Goal: Information Seeking & Learning: Learn about a topic

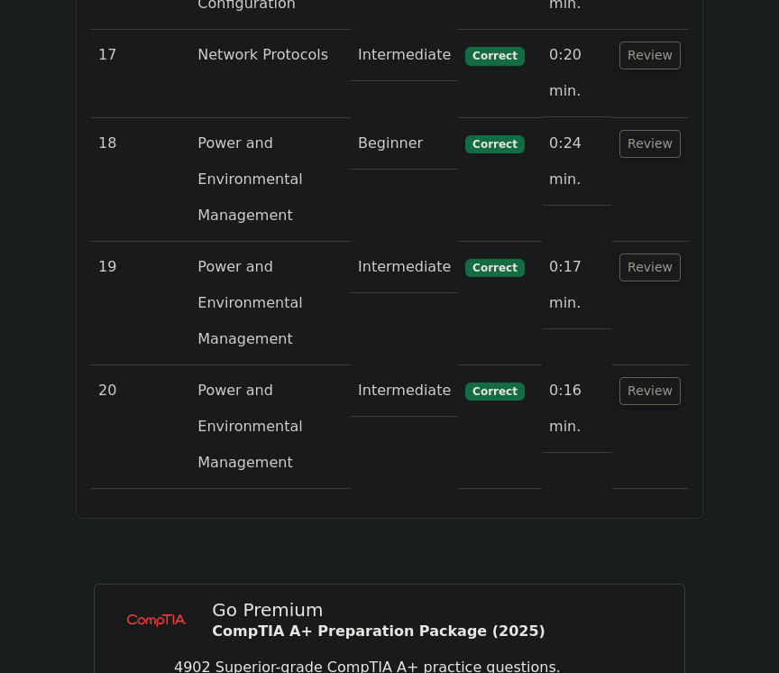
scroll to position [4501, 0]
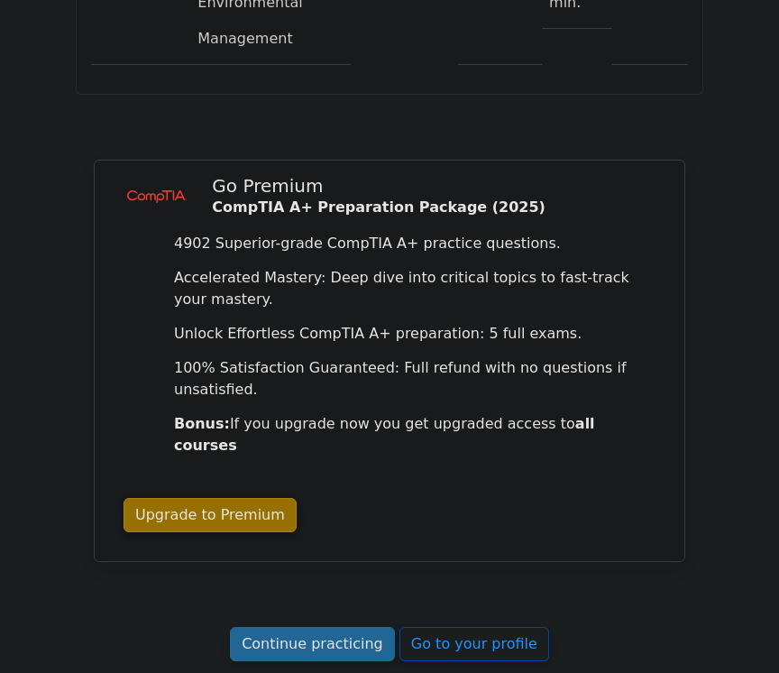
click at [357, 627] on link "Continue practicing" at bounding box center [312, 644] width 165 height 34
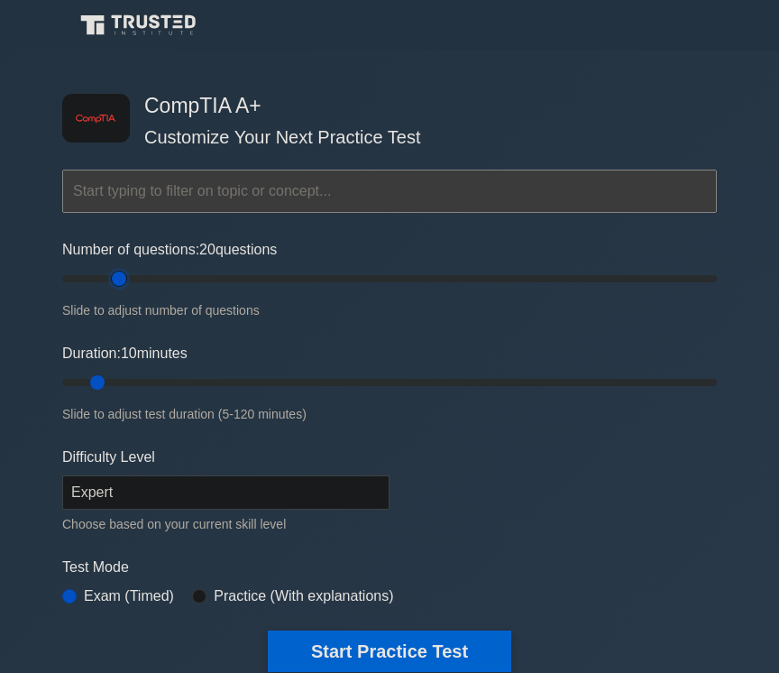
drag, startPoint x: 90, startPoint y: 280, endPoint x: 116, endPoint y: 279, distance: 26.2
type input "20"
click at [116, 279] on input "Number of questions: 20 questions" at bounding box center [389, 279] width 655 height 22
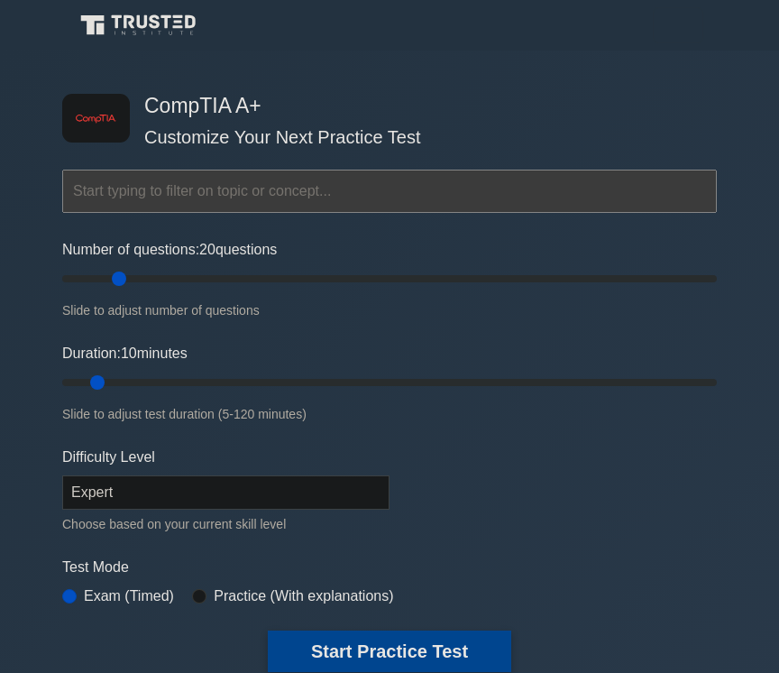
click at [413, 641] on button "Start Practice Test" at bounding box center [390, 652] width 244 height 42
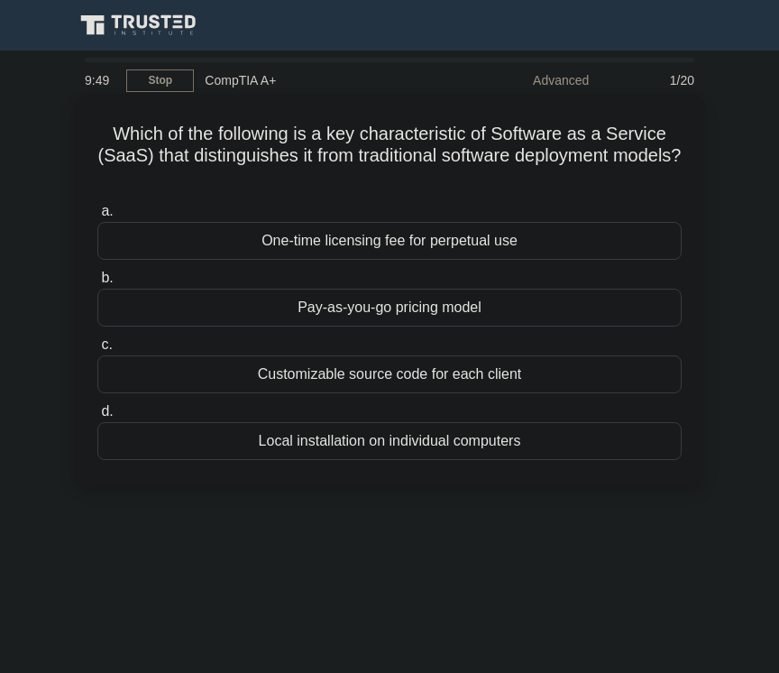
click at [473, 318] on div "Pay-as-you-go pricing model" at bounding box center [389, 308] width 585 height 38
click at [97, 284] on input "b. Pay-as-you-go pricing model" at bounding box center [97, 278] width 0 height 12
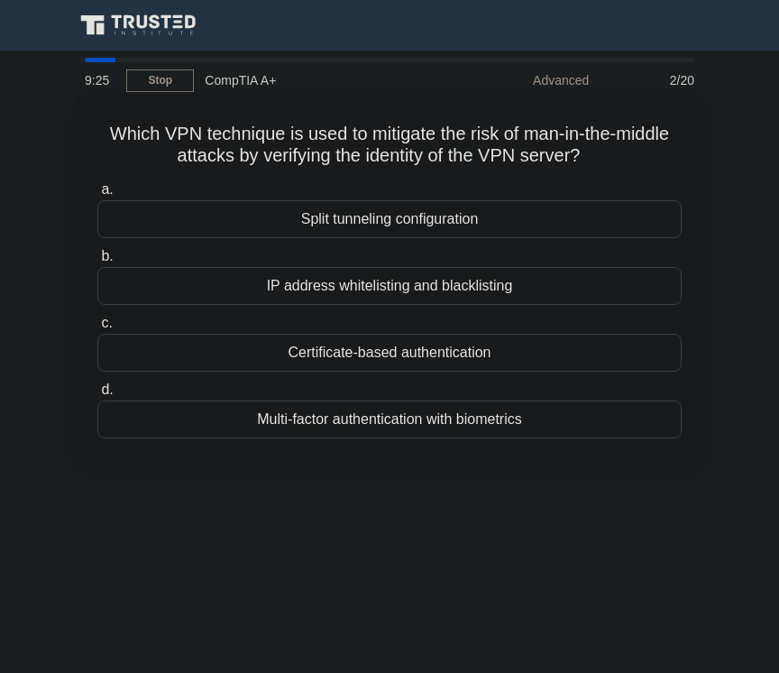
click at [465, 358] on div "Certificate-based authentication" at bounding box center [389, 353] width 585 height 38
click at [97, 329] on input "c. Certificate-based authentication" at bounding box center [97, 324] width 0 height 12
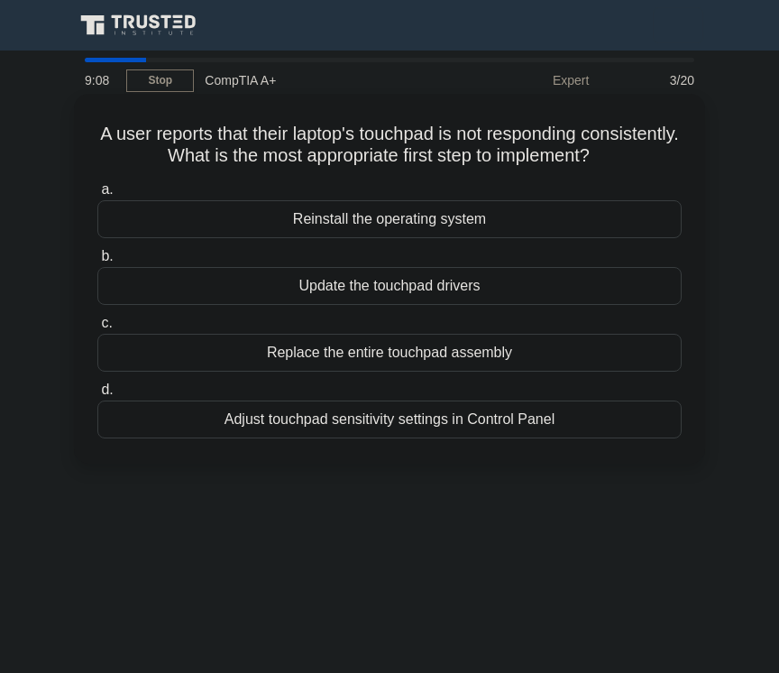
click at [481, 414] on div "Adjust touchpad sensitivity settings in Control Panel" at bounding box center [389, 420] width 585 height 38
click at [97, 396] on input "d. Adjust touchpad sensitivity settings in Control Panel" at bounding box center [97, 390] width 0 height 12
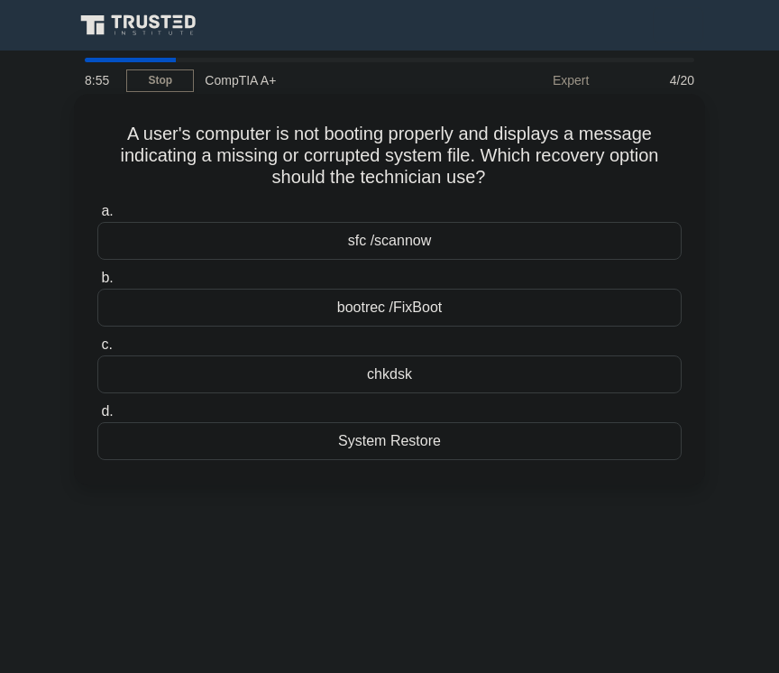
click at [553, 308] on div "bootrec /FixBoot" at bounding box center [389, 308] width 585 height 38
click at [97, 284] on input "b. bootrec /FixBoot" at bounding box center [97, 278] width 0 height 12
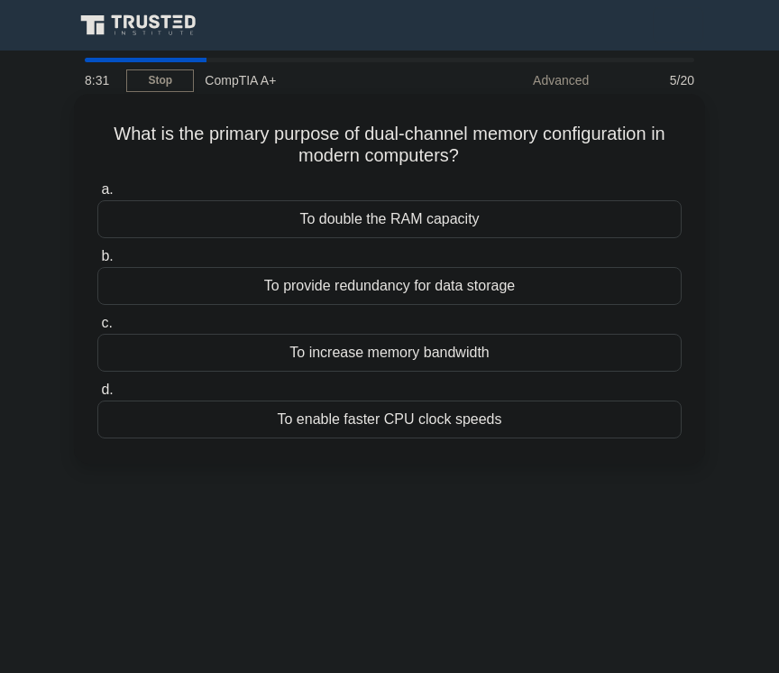
click at [475, 355] on div "To increase memory bandwidth" at bounding box center [389, 353] width 585 height 38
click at [97, 329] on input "c. To increase memory bandwidth" at bounding box center [97, 324] width 0 height 12
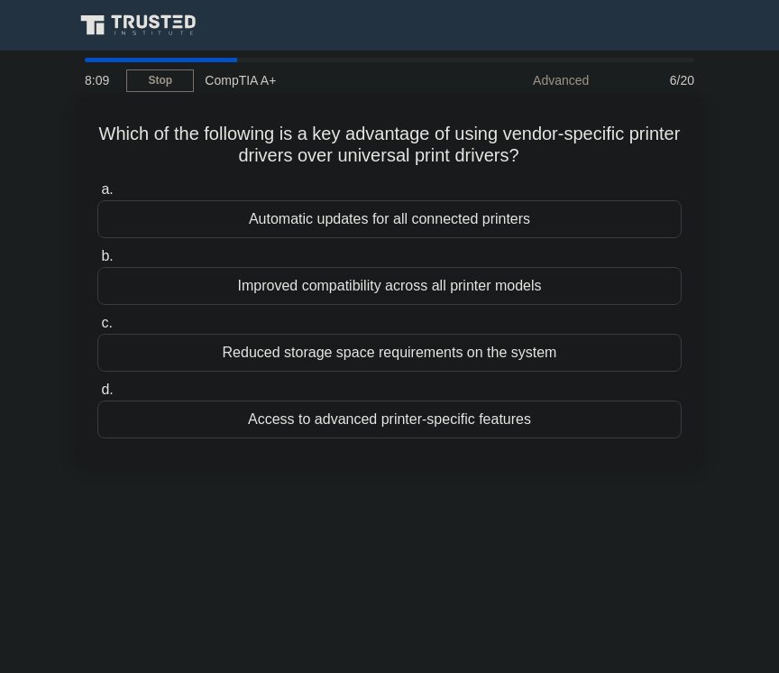
click at [443, 414] on div "Access to advanced printer-specific features" at bounding box center [389, 420] width 585 height 38
click at [97, 396] on input "d. Access to advanced printer-specific features" at bounding box center [97, 390] width 0 height 12
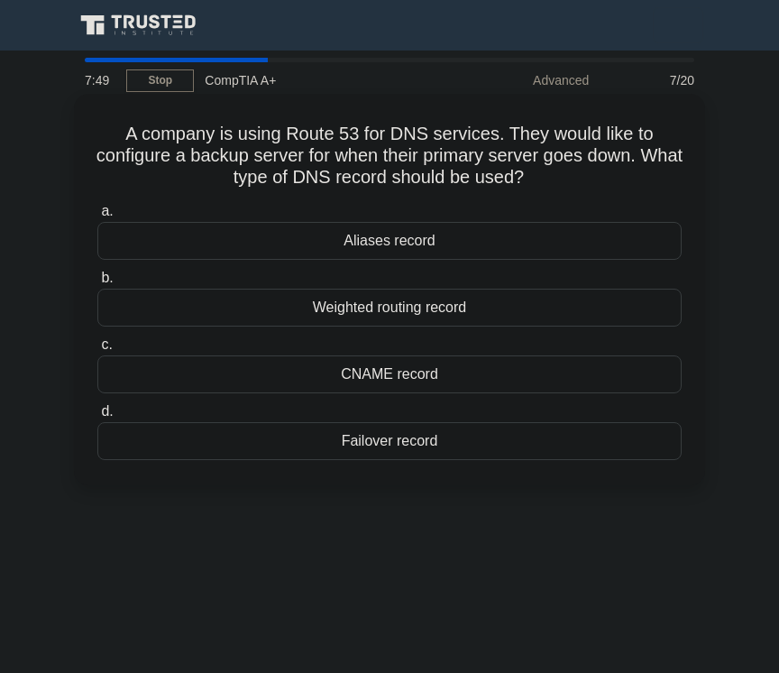
click at [439, 443] on div "Failover record" at bounding box center [389, 441] width 585 height 38
click at [97, 418] on input "d. Failover record" at bounding box center [97, 412] width 0 height 12
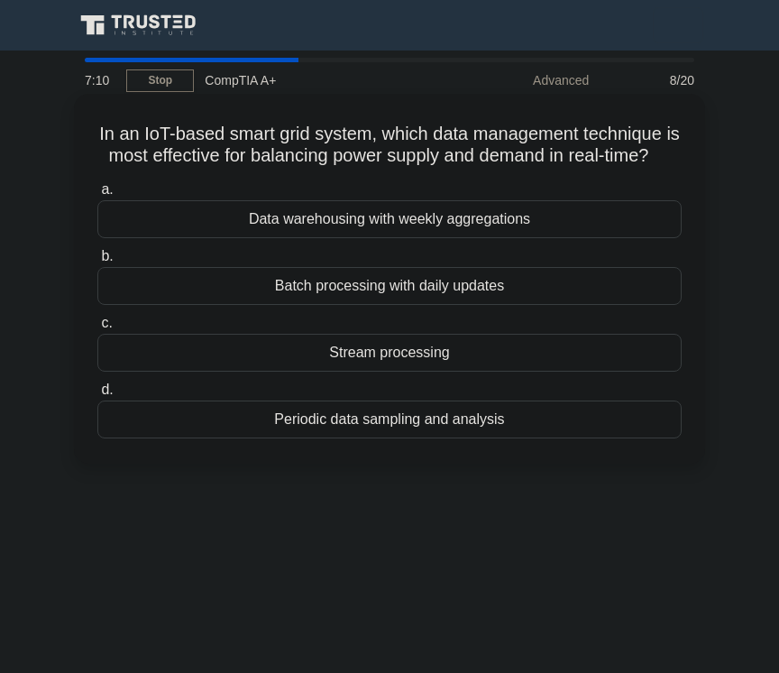
click at [428, 420] on div "Periodic data sampling and analysis" at bounding box center [389, 420] width 585 height 38
click at [97, 396] on input "d. Periodic data sampling and analysis" at bounding box center [97, 390] width 0 height 12
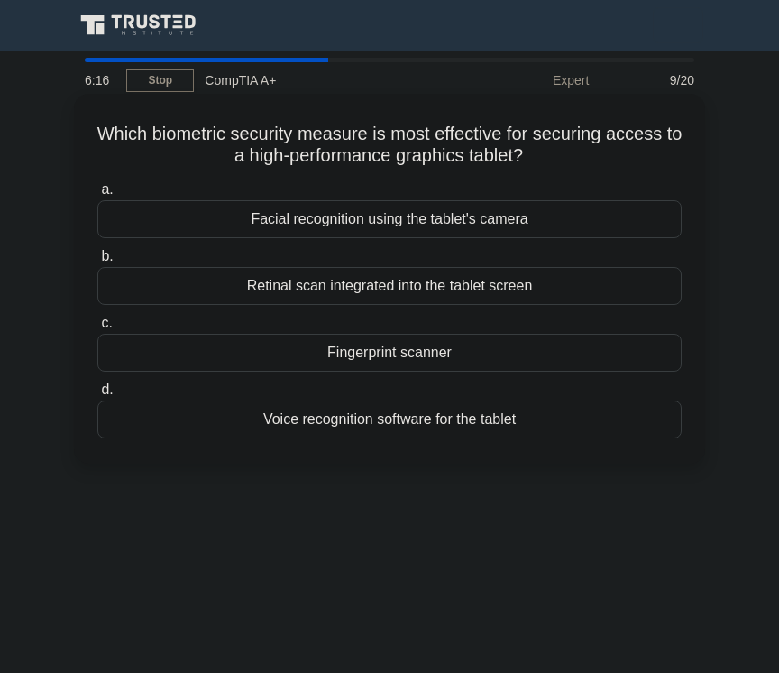
click at [447, 211] on div "Facial recognition using the tablet's camera" at bounding box center [389, 219] width 585 height 38
click at [97, 196] on input "a. Facial recognition using the tablet's camera" at bounding box center [97, 190] width 0 height 12
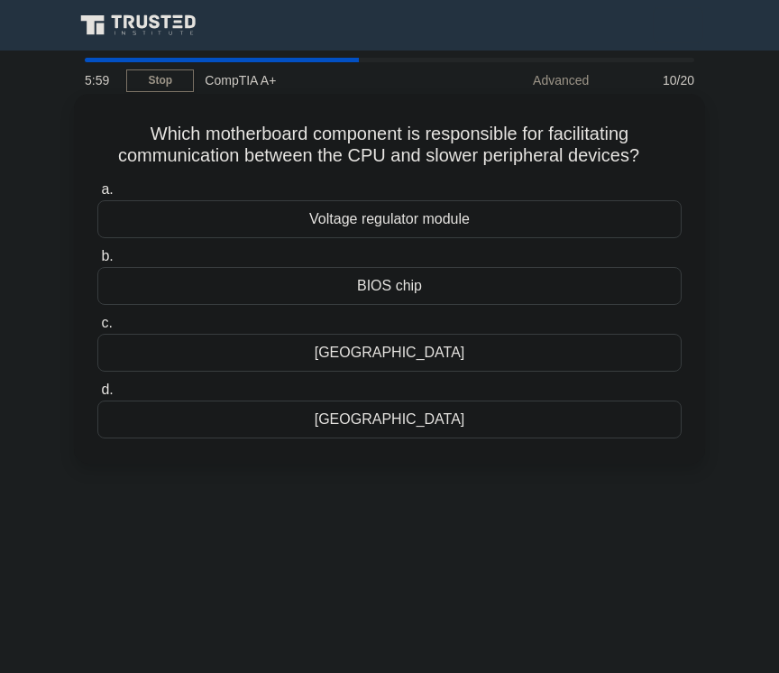
click at [441, 364] on div "Northbridge" at bounding box center [389, 353] width 585 height 38
click at [97, 329] on input "c. Northbridge" at bounding box center [97, 324] width 0 height 12
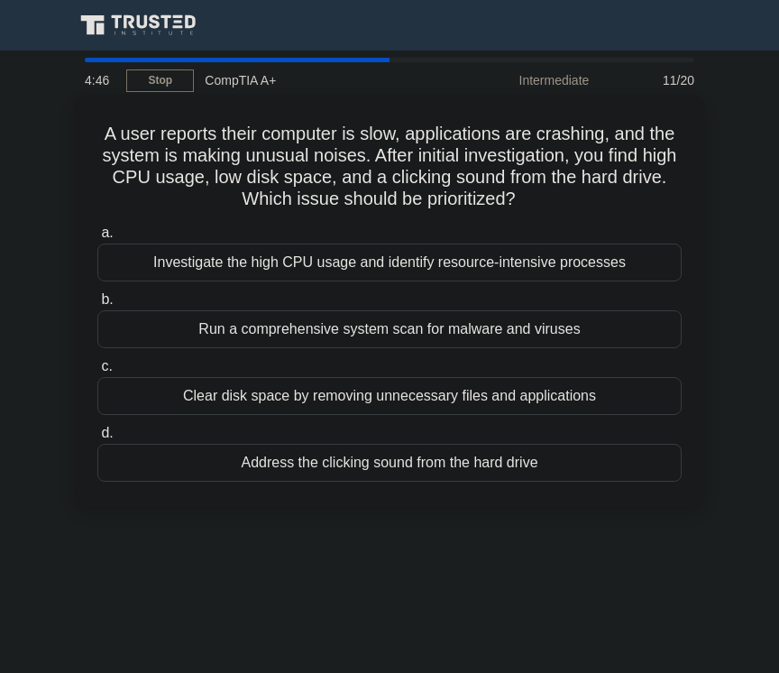
click at [518, 470] on div "Address the clicking sound from the hard drive" at bounding box center [389, 463] width 585 height 38
click at [97, 439] on input "d. Address the clicking sound from the hard drive" at bounding box center [97, 434] width 0 height 12
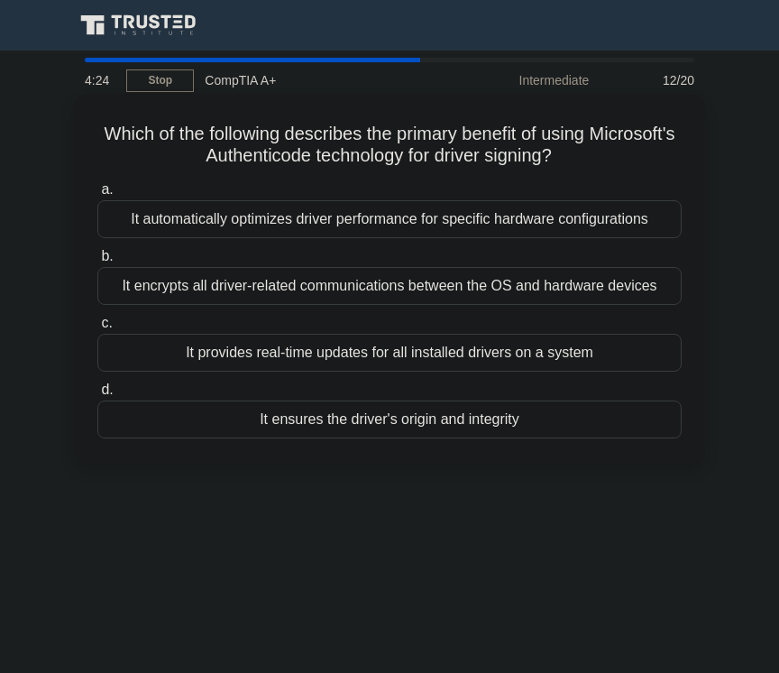
click at [405, 285] on div "It encrypts all driver-related communications between the OS and hardware devic…" at bounding box center [389, 286] width 585 height 38
click at [97, 263] on input "b. It encrypts all driver-related communications between the OS and hardware de…" at bounding box center [97, 257] width 0 height 12
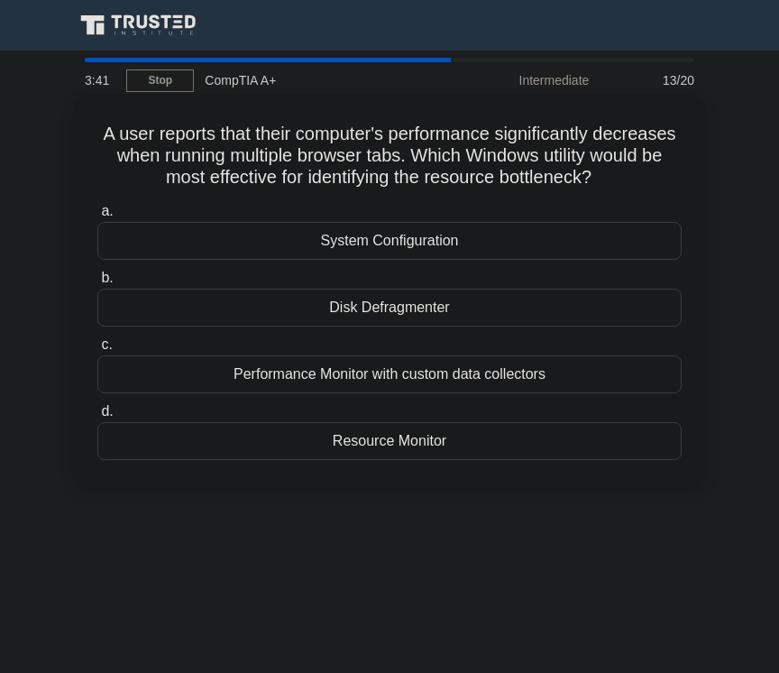
click at [442, 438] on div "Resource Monitor" at bounding box center [389, 441] width 585 height 38
click at [97, 418] on input "d. Resource Monitor" at bounding box center [97, 412] width 0 height 12
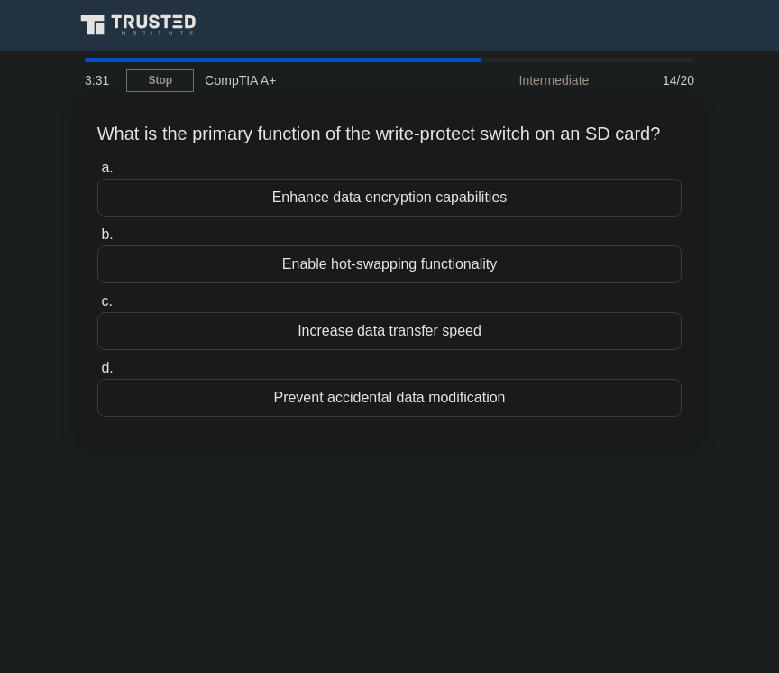
click at [457, 417] on div "Prevent accidental data modification" at bounding box center [389, 398] width 585 height 38
click at [97, 374] on input "d. Prevent accidental data modification" at bounding box center [97, 369] width 0 height 12
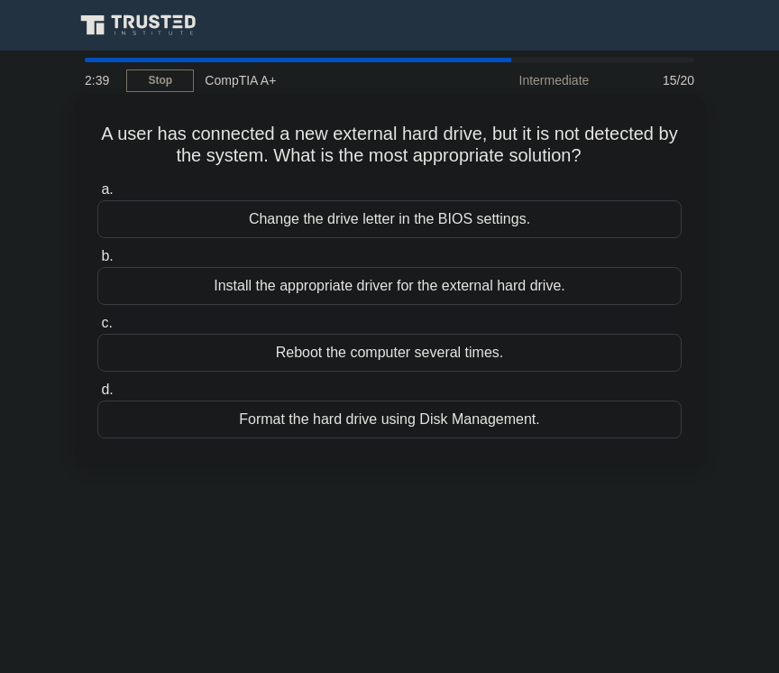
click at [447, 428] on div "Format the hard drive using Disk Management." at bounding box center [389, 420] width 585 height 38
click at [97, 396] on input "d. Format the hard drive using Disk Management." at bounding box center [97, 390] width 0 height 12
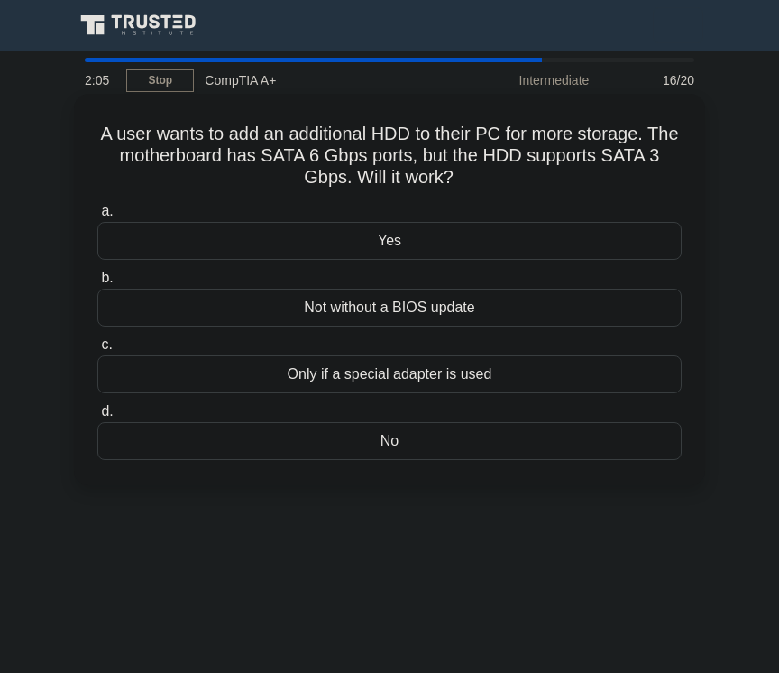
click at [375, 228] on div "Yes" at bounding box center [389, 241] width 585 height 38
click at [97, 217] on input "a. Yes" at bounding box center [97, 212] width 0 height 12
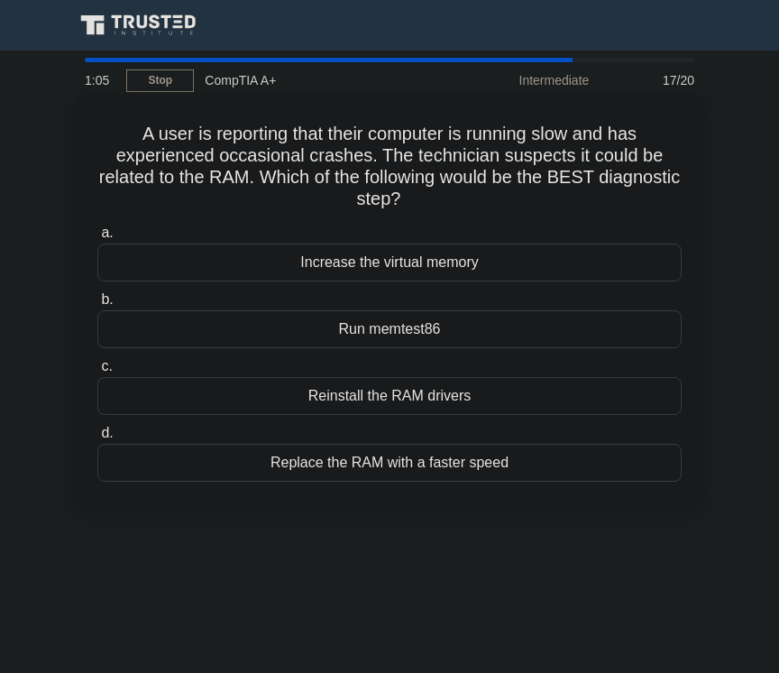
click at [407, 451] on div "Replace the RAM with a faster speed" at bounding box center [389, 463] width 585 height 38
click at [97, 439] on input "d. Replace the RAM with a faster speed" at bounding box center [97, 434] width 0 height 12
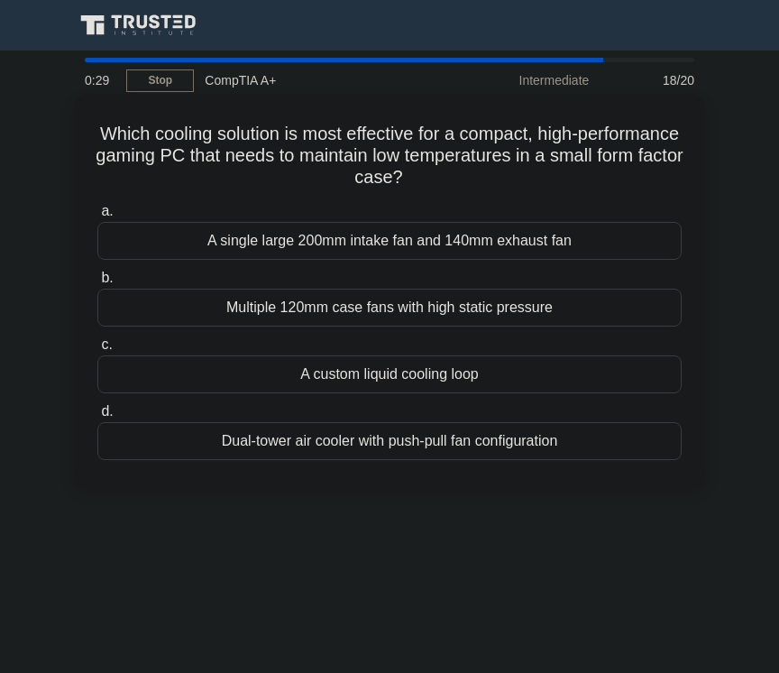
click at [506, 364] on div "A custom liquid cooling loop" at bounding box center [389, 374] width 585 height 38
click at [97, 351] on input "c. A custom liquid cooling loop" at bounding box center [97, 345] width 0 height 12
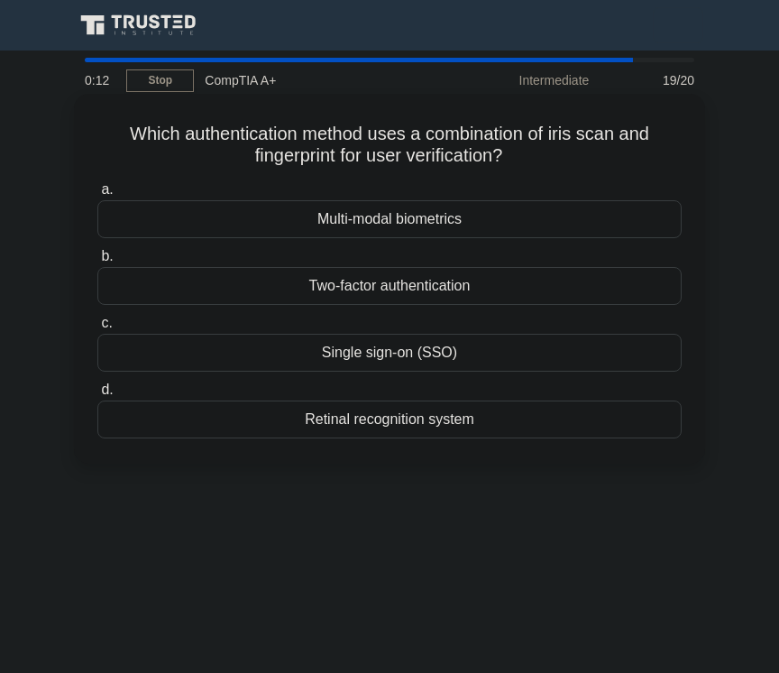
click at [383, 218] on div "Multi-modal biometrics" at bounding box center [389, 219] width 585 height 38
click at [97, 196] on input "a. Multi-modal biometrics" at bounding box center [97, 190] width 0 height 12
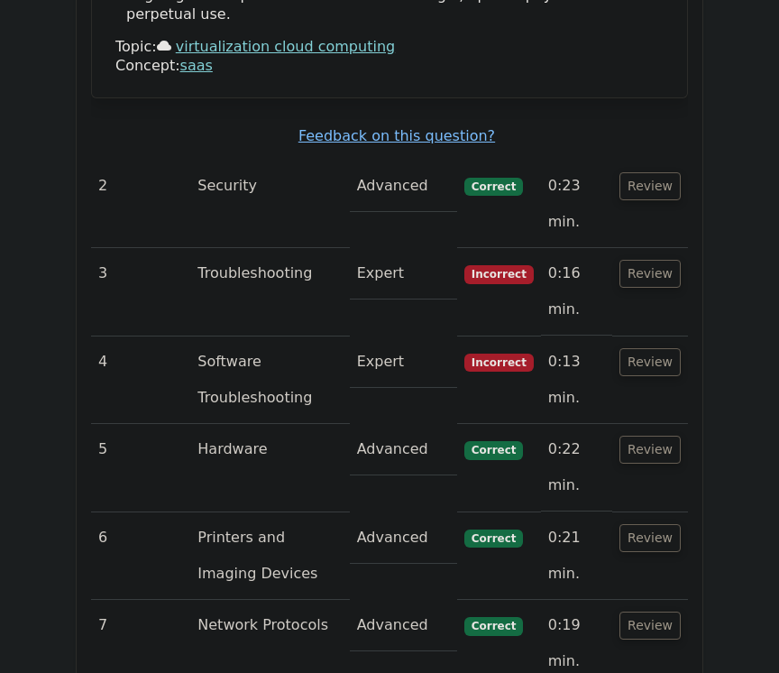
scroll to position [2828, 0]
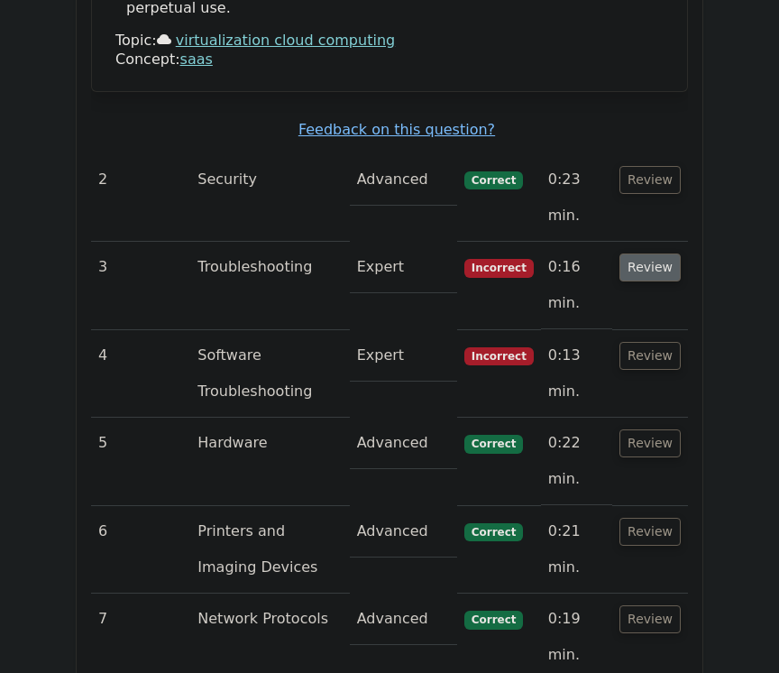
click at [652, 254] on button "Review" at bounding box center [650, 268] width 61 height 28
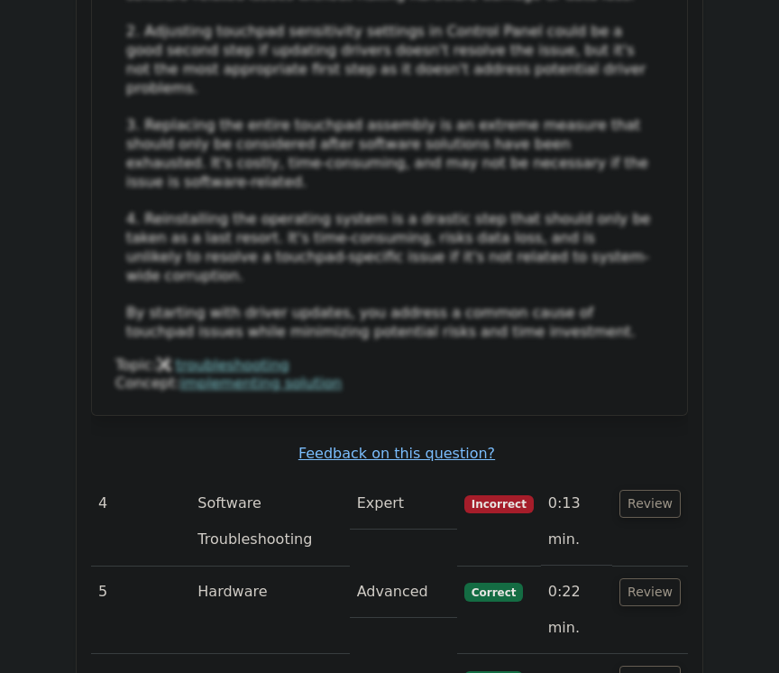
scroll to position [3853, 0]
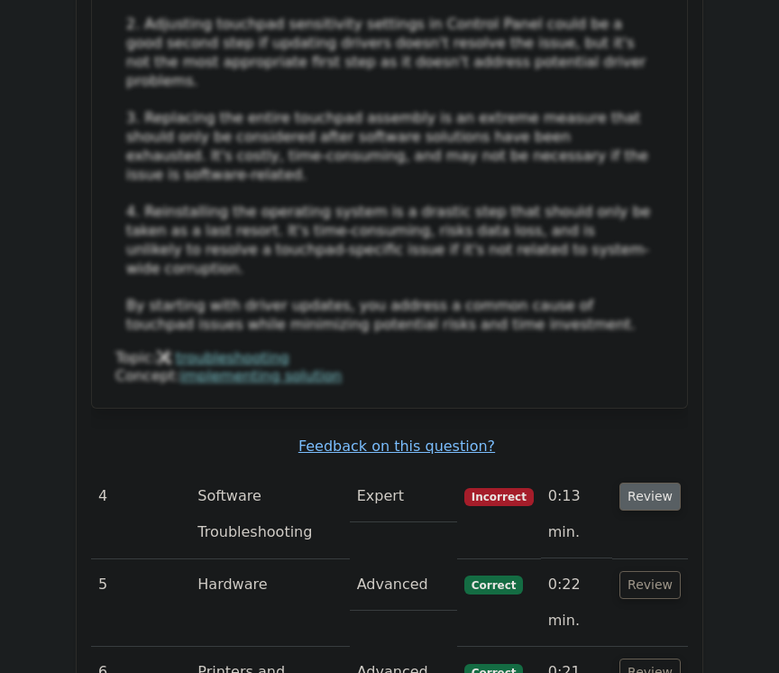
click at [664, 483] on button "Review" at bounding box center [650, 497] width 61 height 28
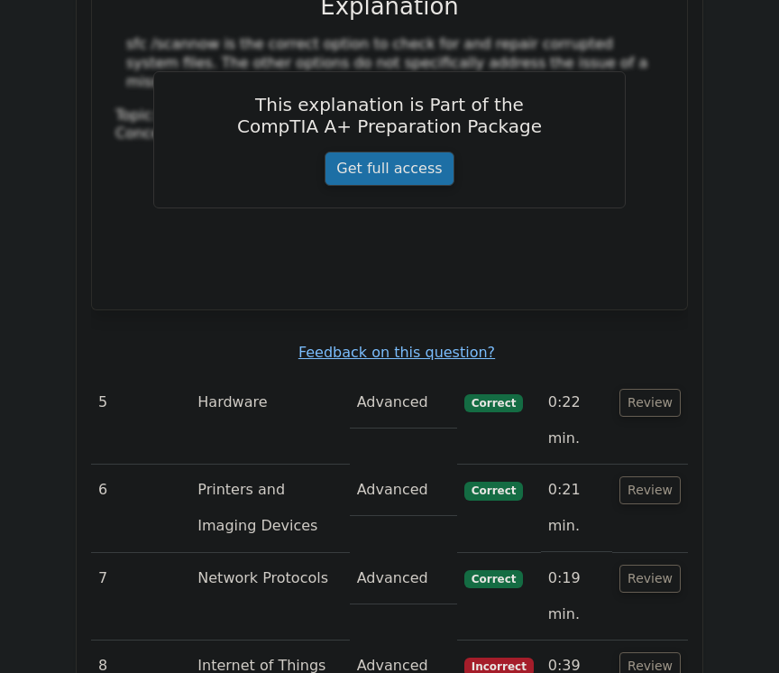
scroll to position [4810, 0]
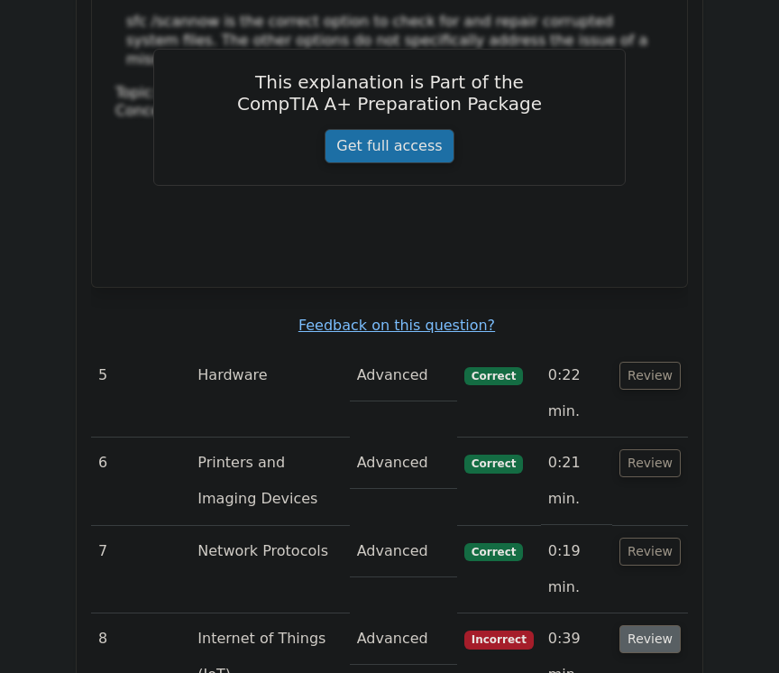
click at [668, 625] on button "Review" at bounding box center [650, 639] width 61 height 28
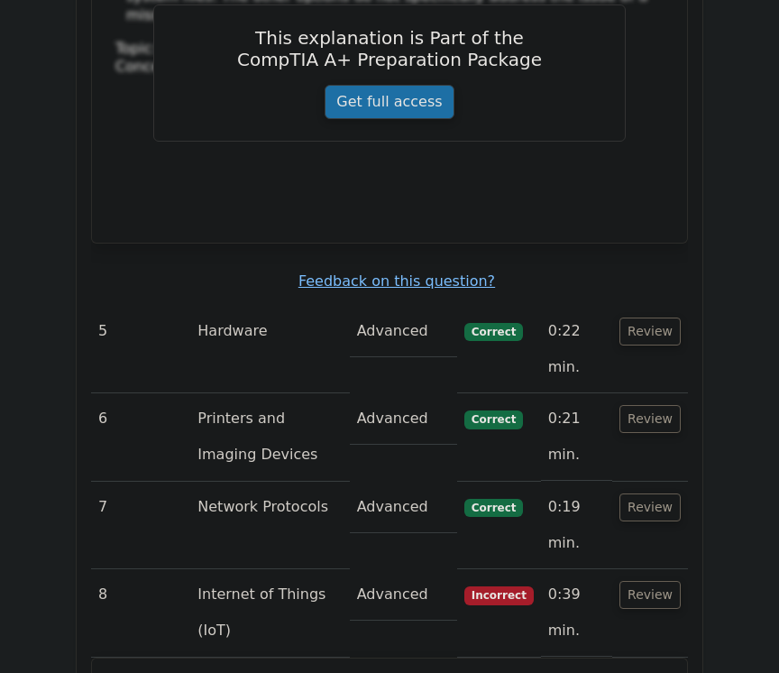
scroll to position [4871, 0]
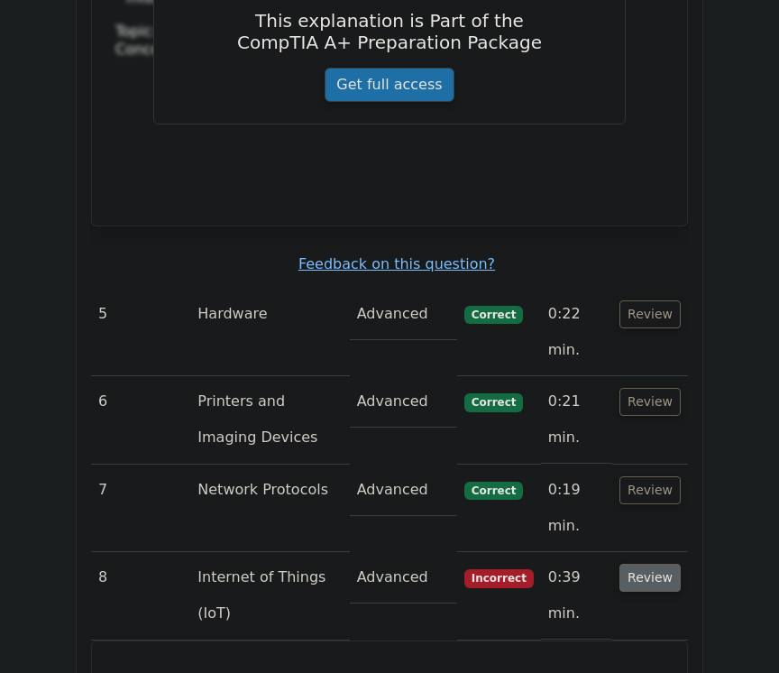
click at [671, 564] on button "Review" at bounding box center [650, 578] width 61 height 28
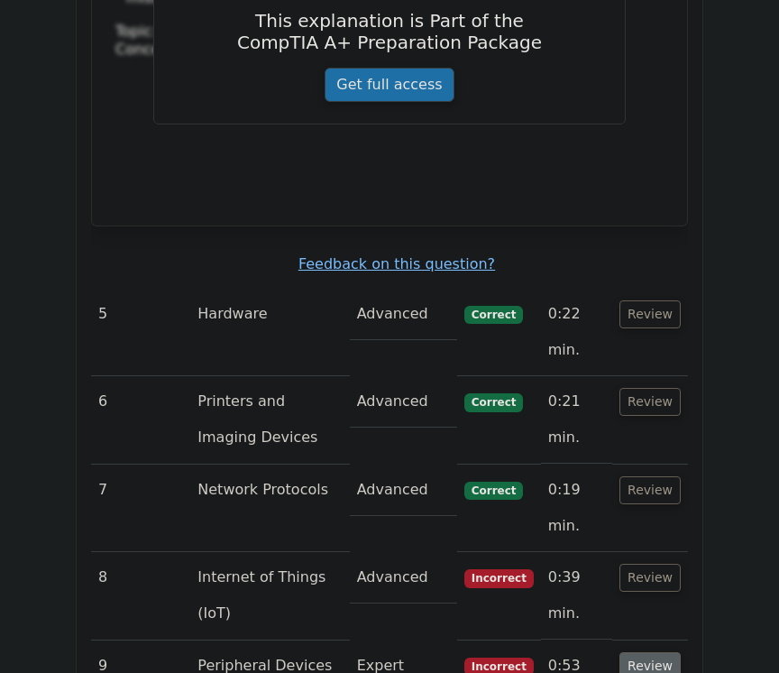
click at [669, 652] on button "Review" at bounding box center [650, 666] width 61 height 28
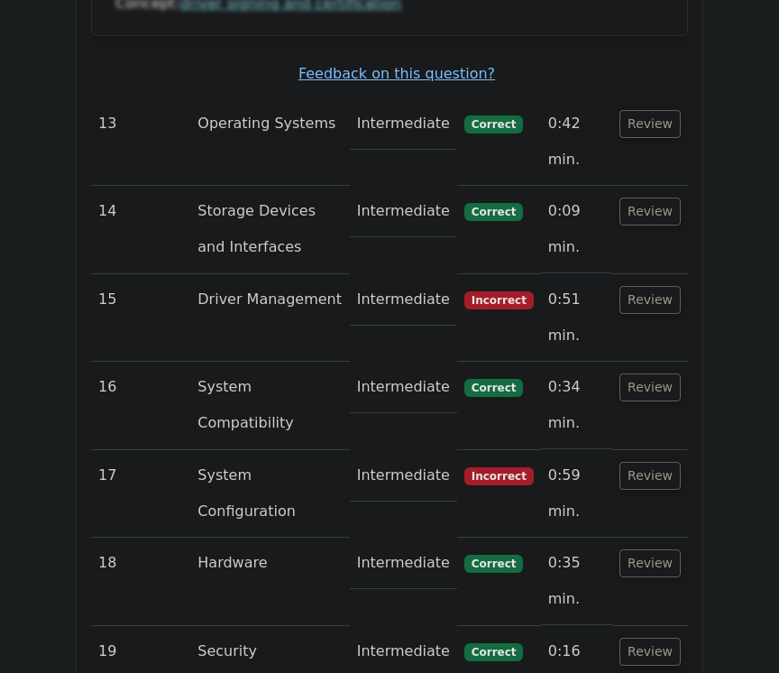
scroll to position [6779, 0]
